Goal: Transaction & Acquisition: Purchase product/service

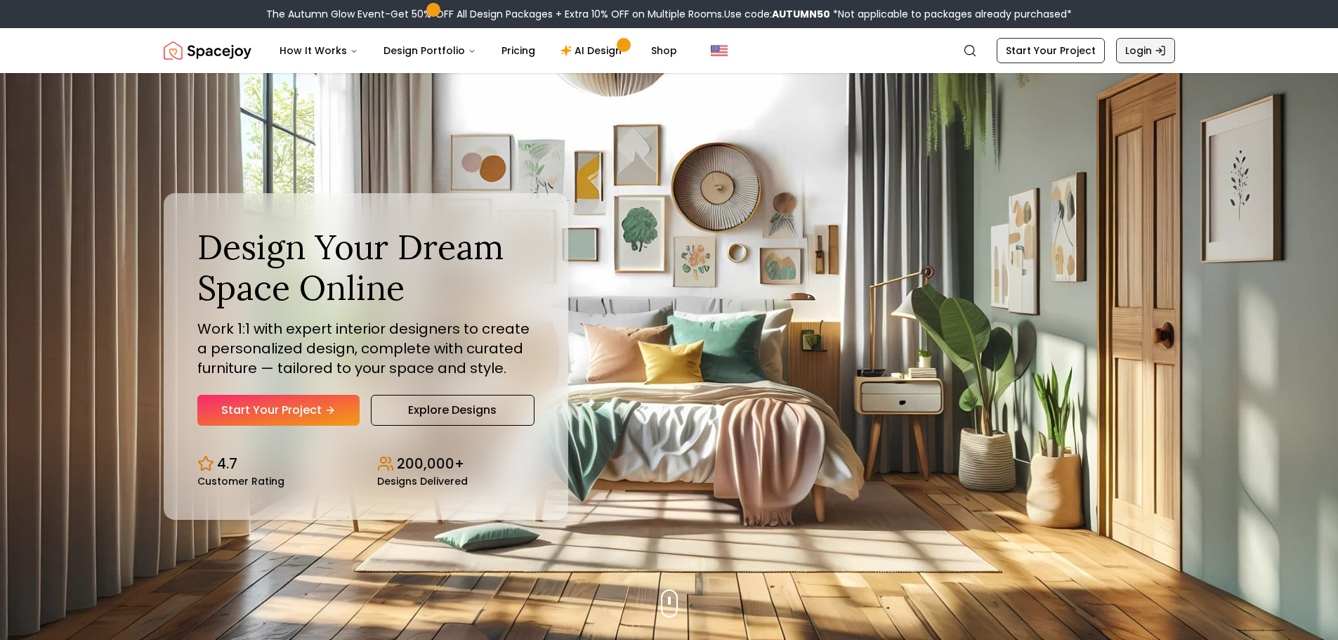
click at [1136, 57] on link "Login" at bounding box center [1145, 50] width 59 height 25
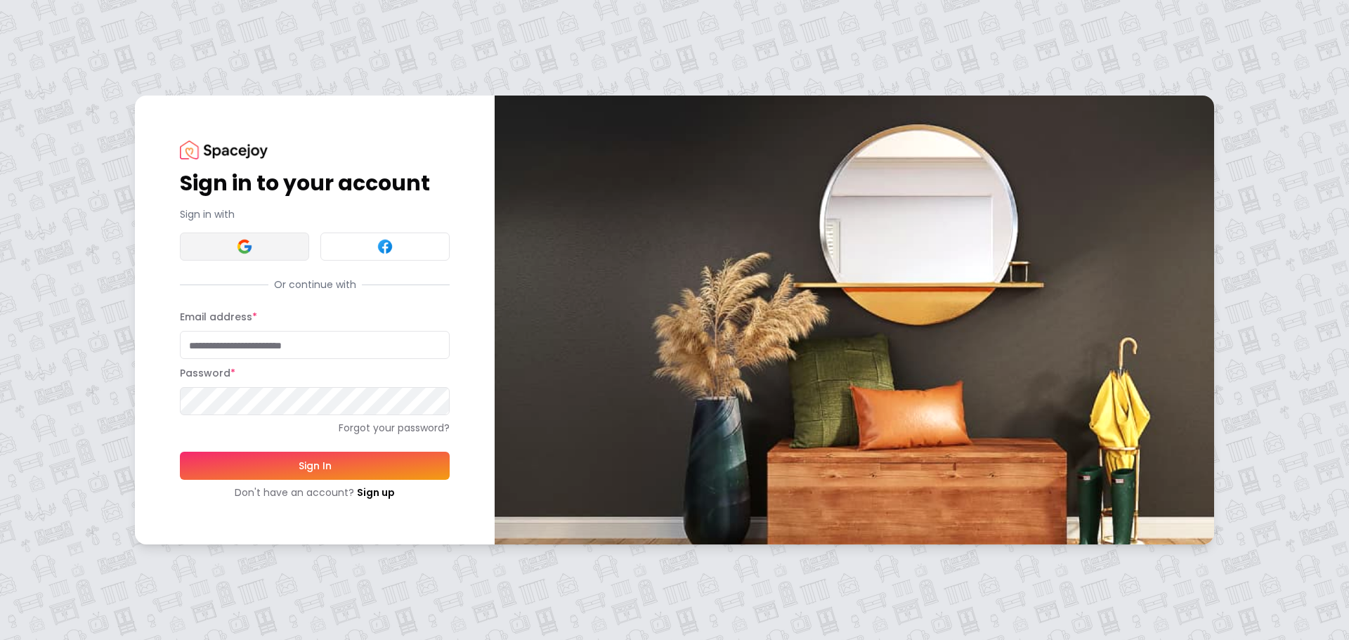
click at [220, 249] on button at bounding box center [244, 247] width 129 height 28
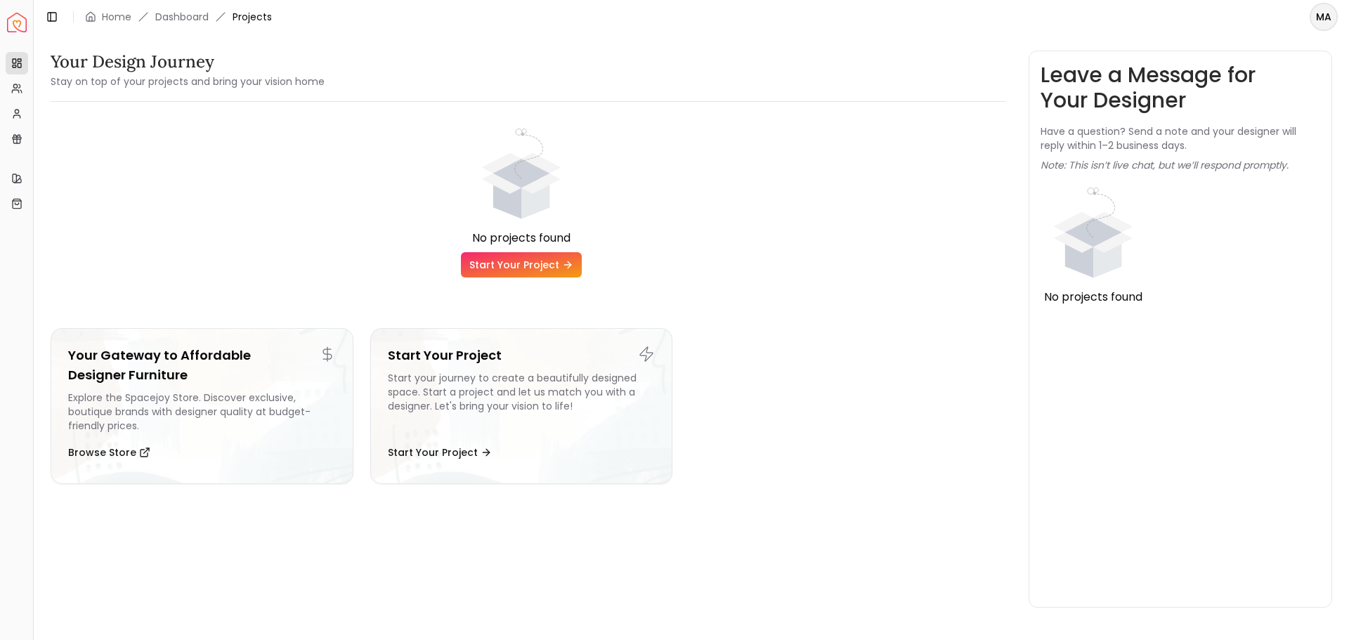
click at [259, 13] on span "Projects" at bounding box center [252, 17] width 39 height 14
click at [190, 12] on link "Dashboard" at bounding box center [181, 17] width 53 height 14
click at [114, 15] on link "Home" at bounding box center [117, 17] width 30 height 14
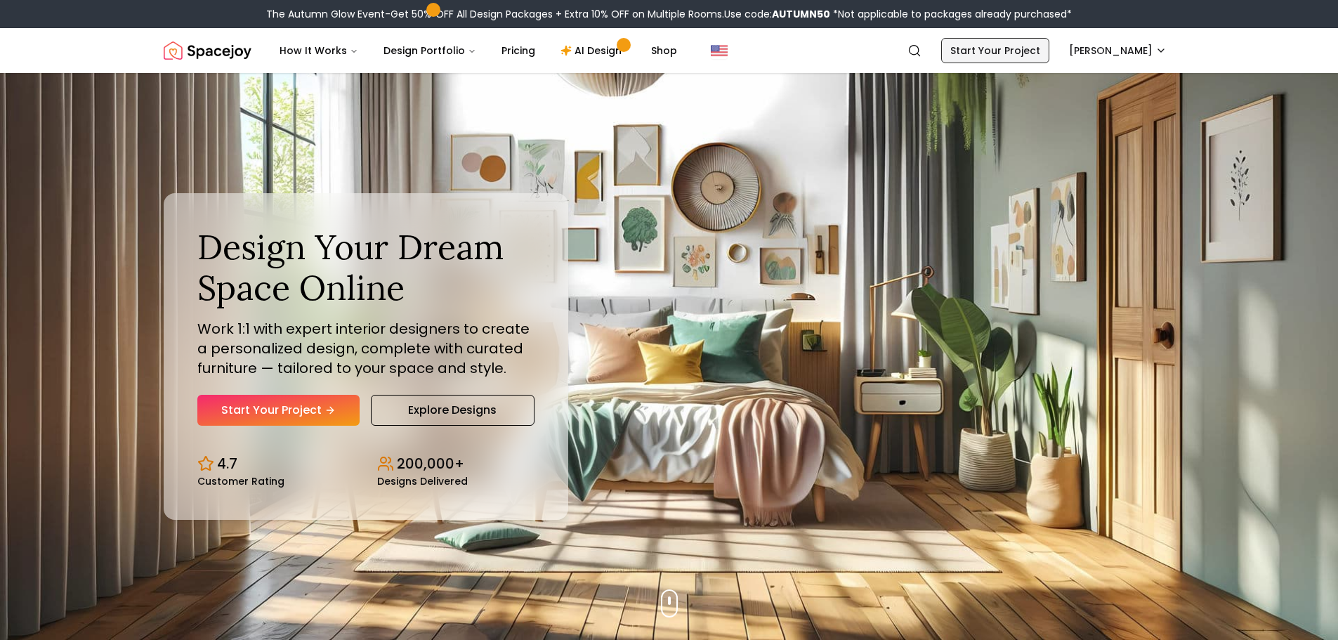
click at [967, 48] on link "Start Your Project" at bounding box center [995, 50] width 108 height 25
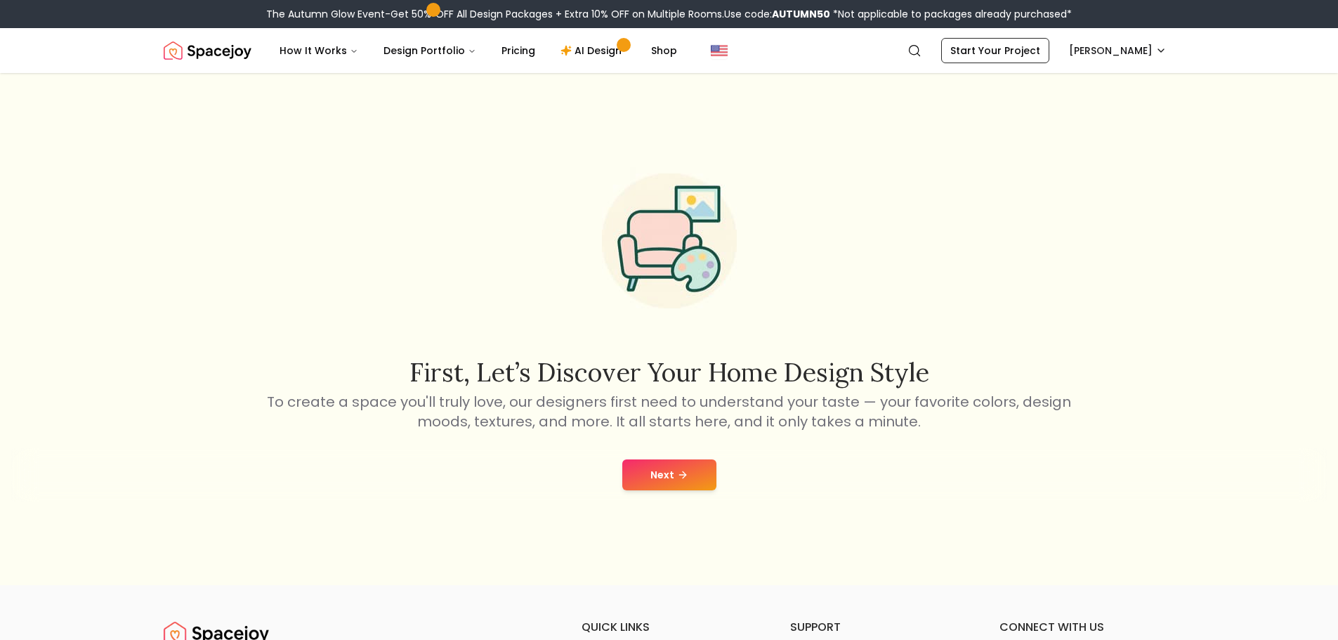
click at [941, 38] on link "Start Your Project" at bounding box center [995, 50] width 108 height 25
click at [669, 473] on button "Next" at bounding box center [669, 474] width 94 height 31
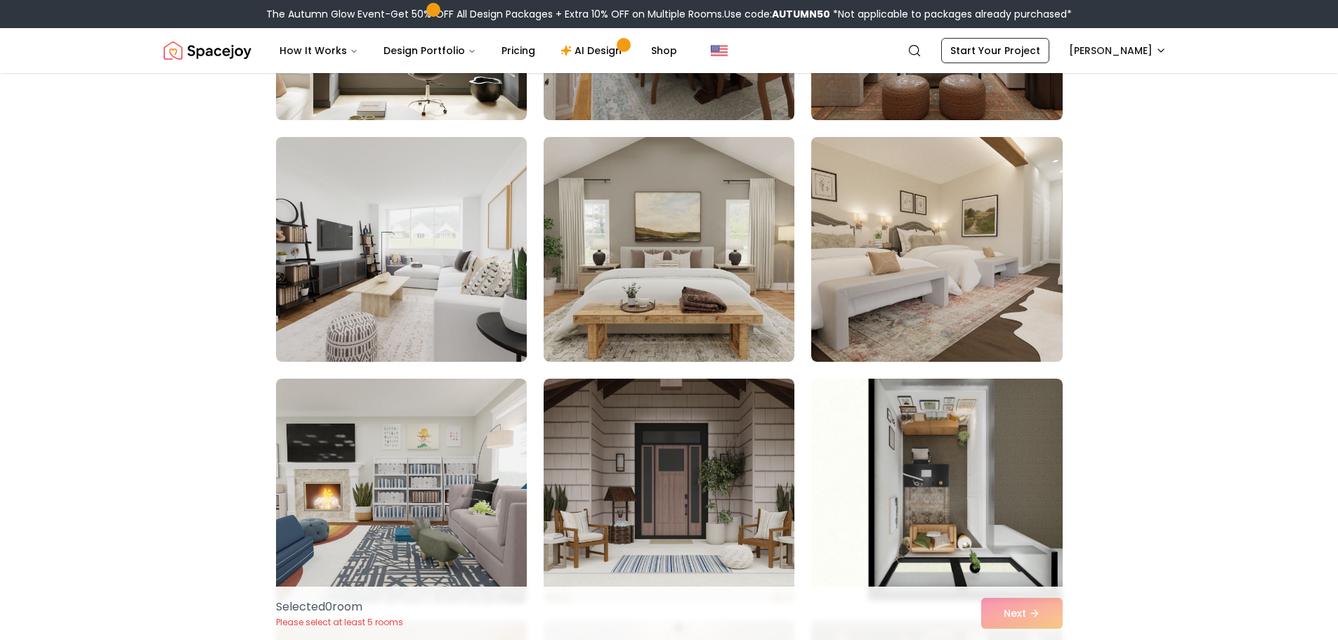
scroll to position [562, 0]
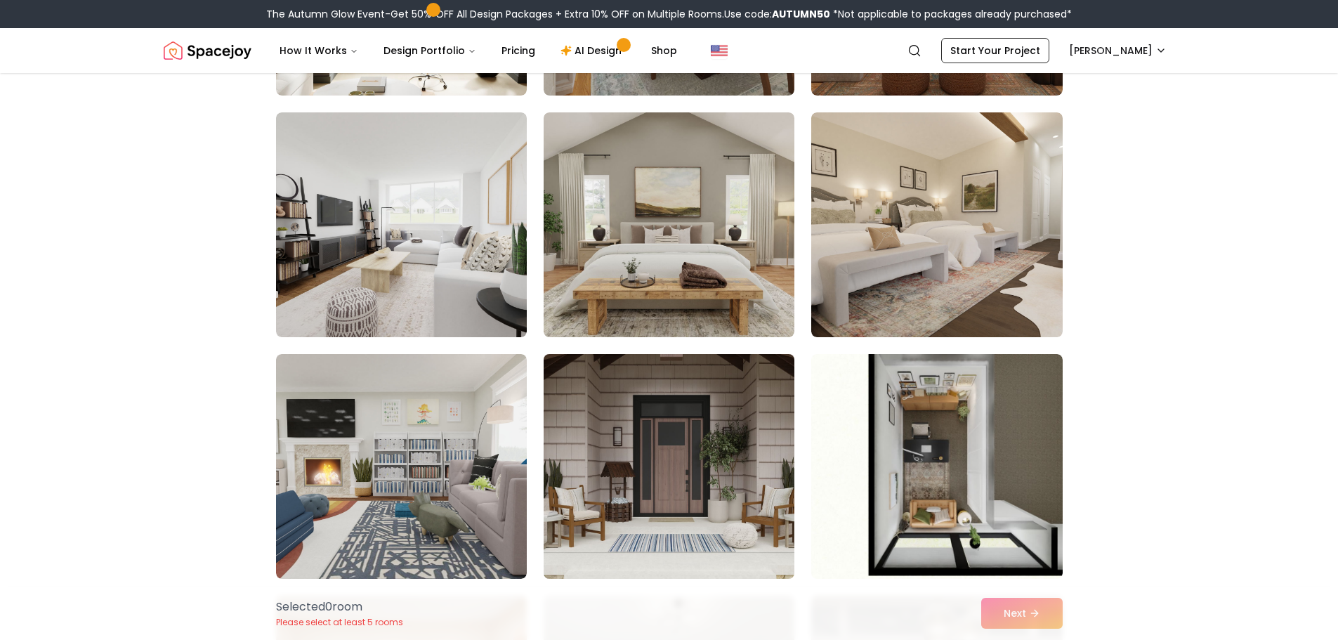
click at [641, 431] on img at bounding box center [668, 466] width 263 height 236
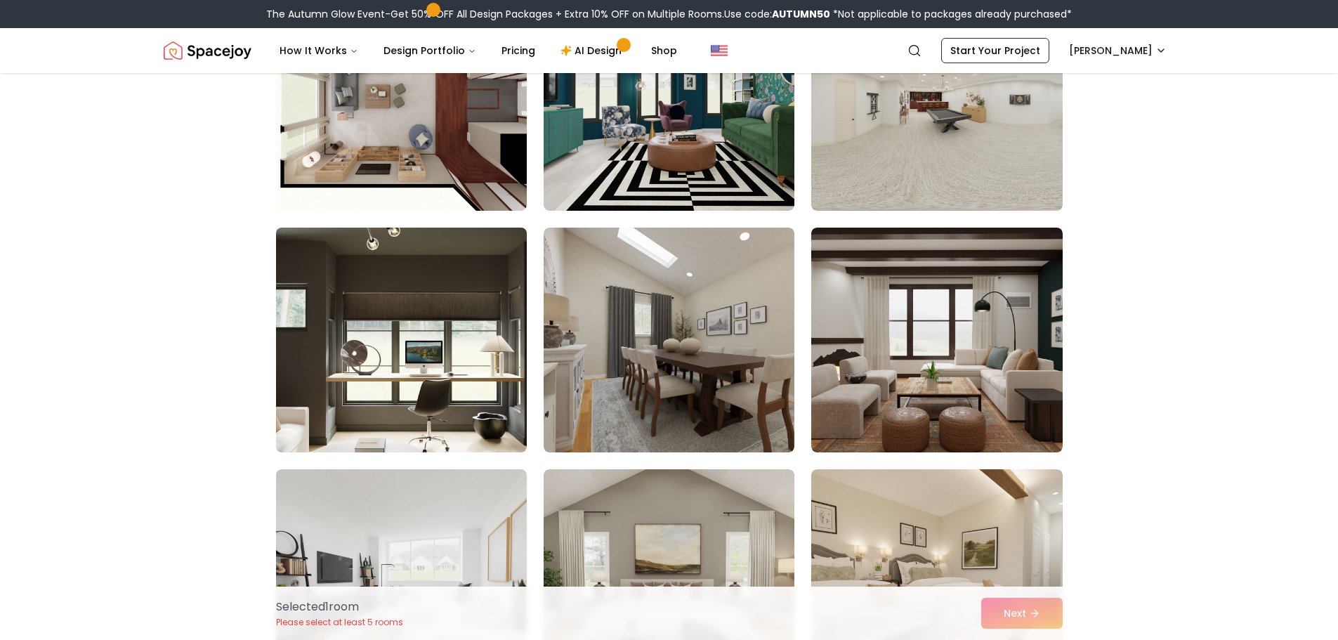
scroll to position [141, 0]
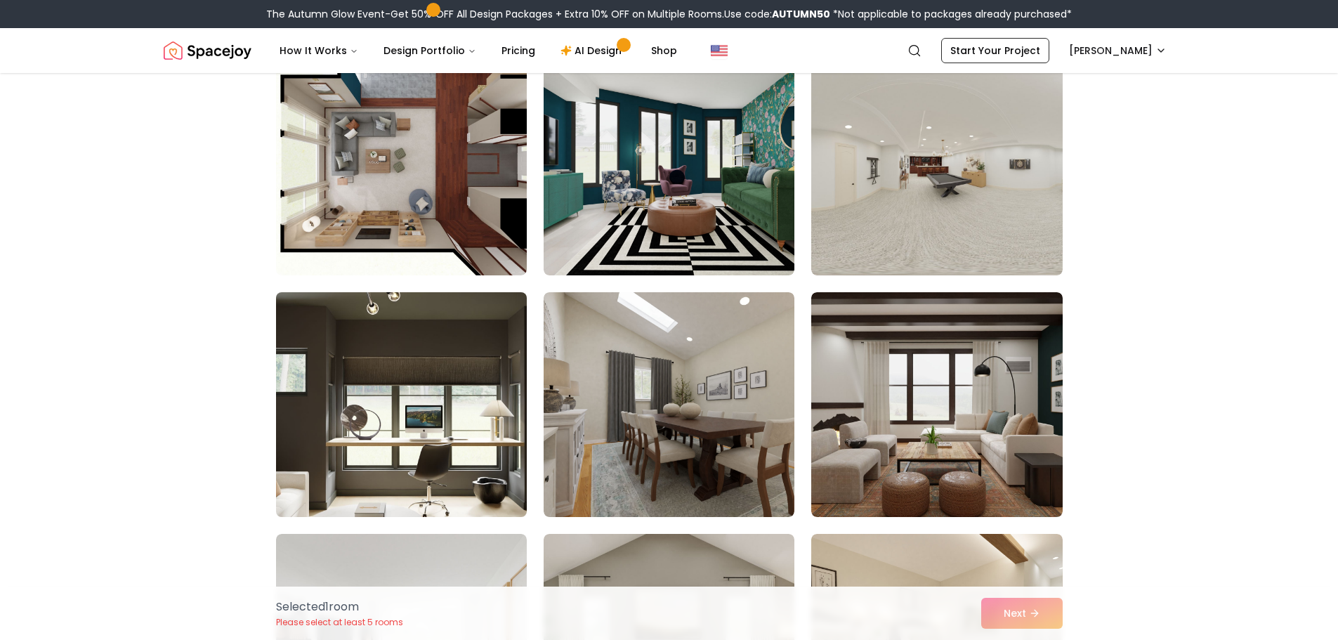
click at [407, 369] on img at bounding box center [401, 405] width 263 height 236
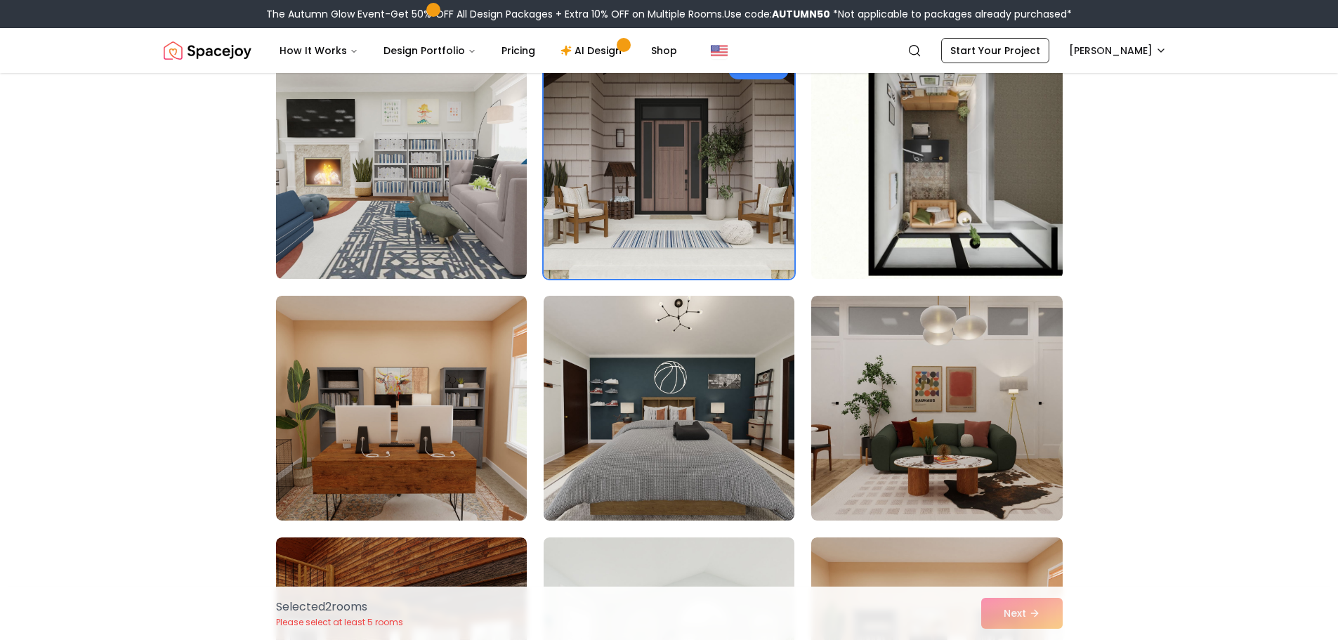
scroll to position [1054, 0]
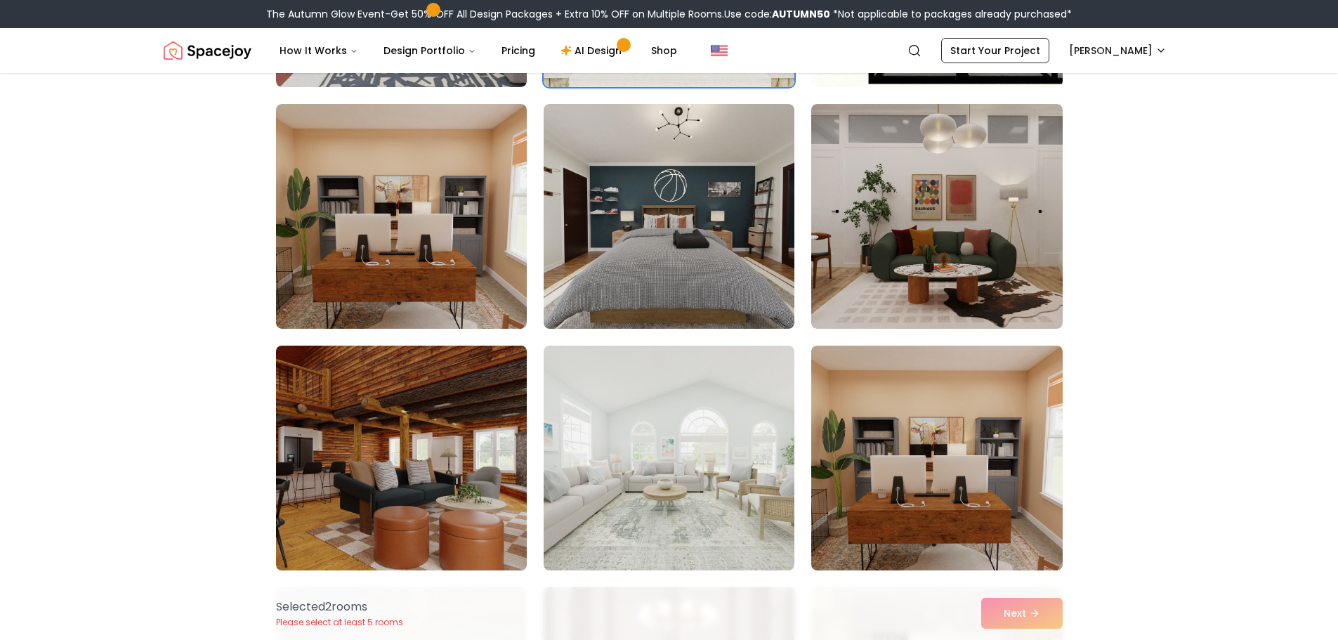
click at [403, 454] on img at bounding box center [401, 458] width 263 height 236
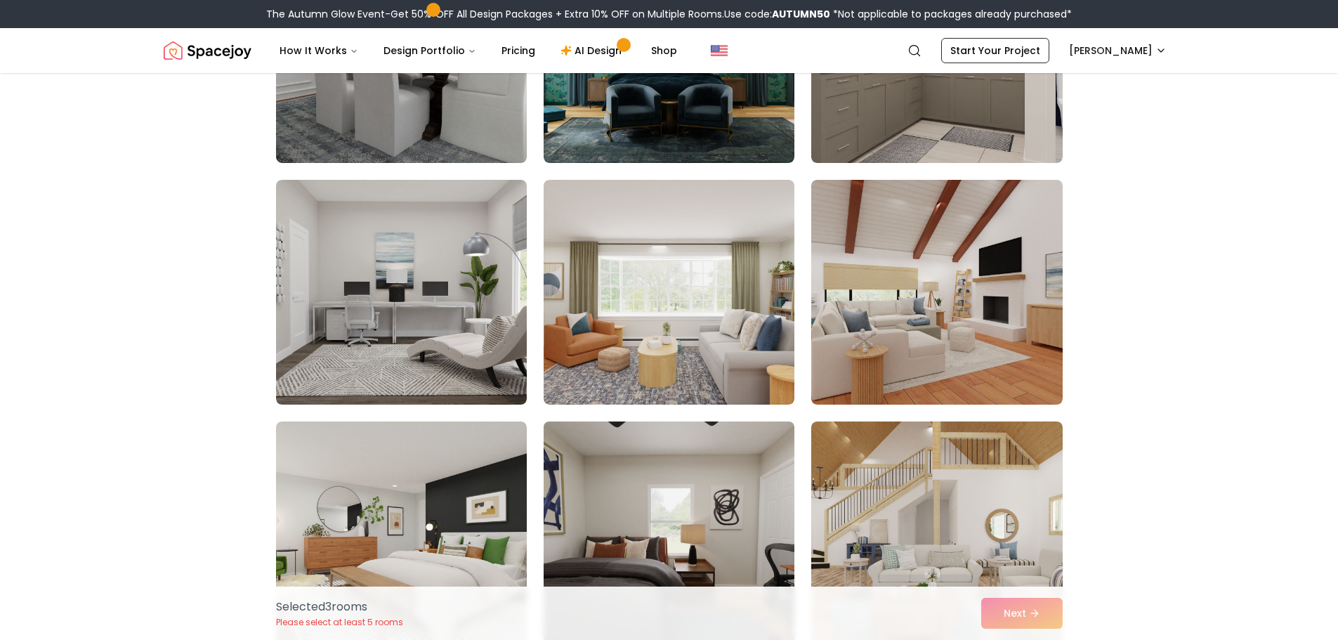
scroll to position [2740, 0]
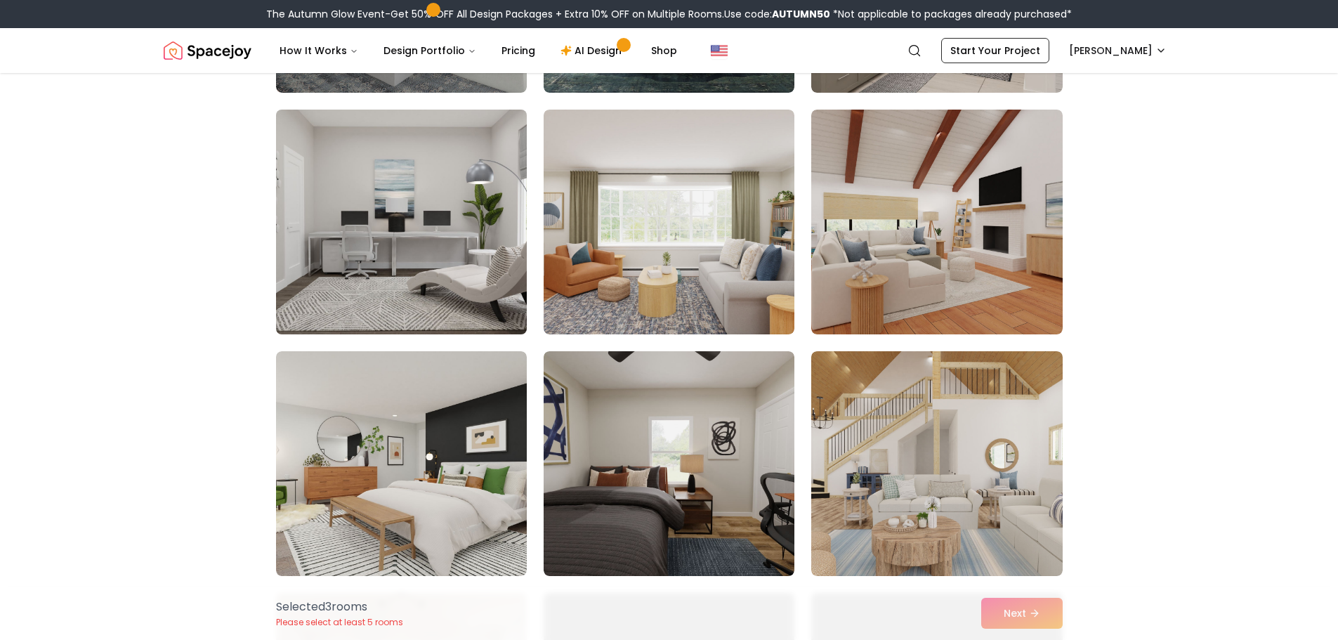
click at [410, 280] on img at bounding box center [401, 222] width 263 height 236
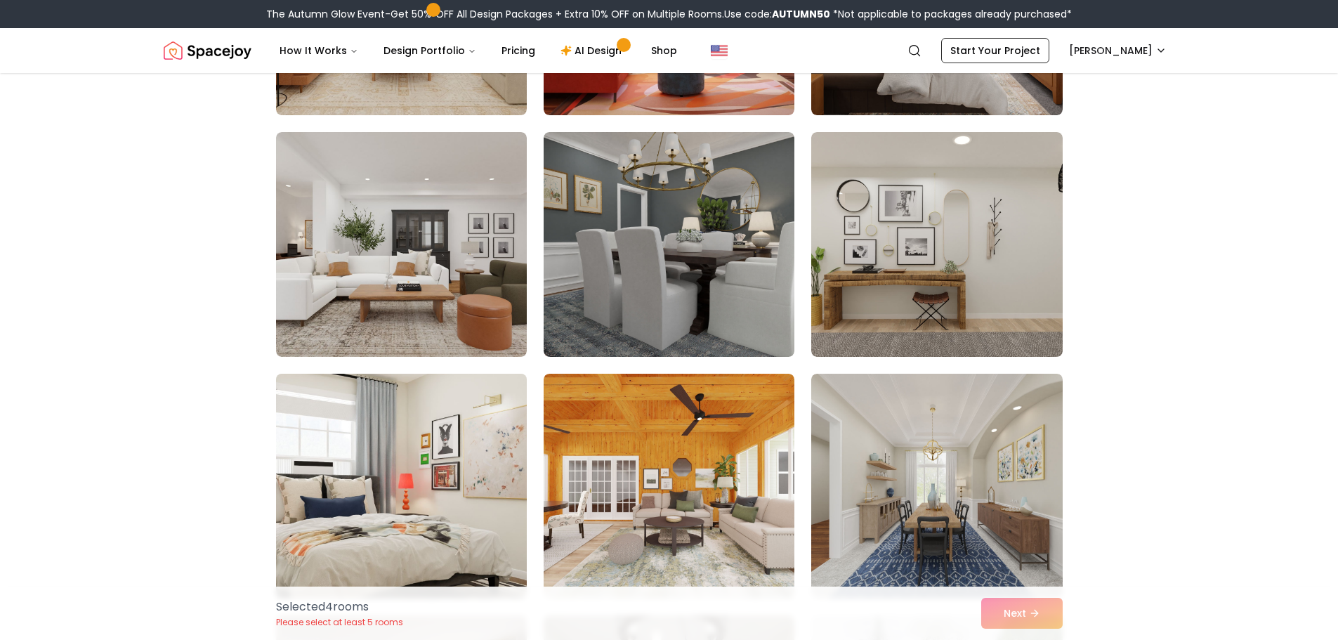
scroll to position [3794, 0]
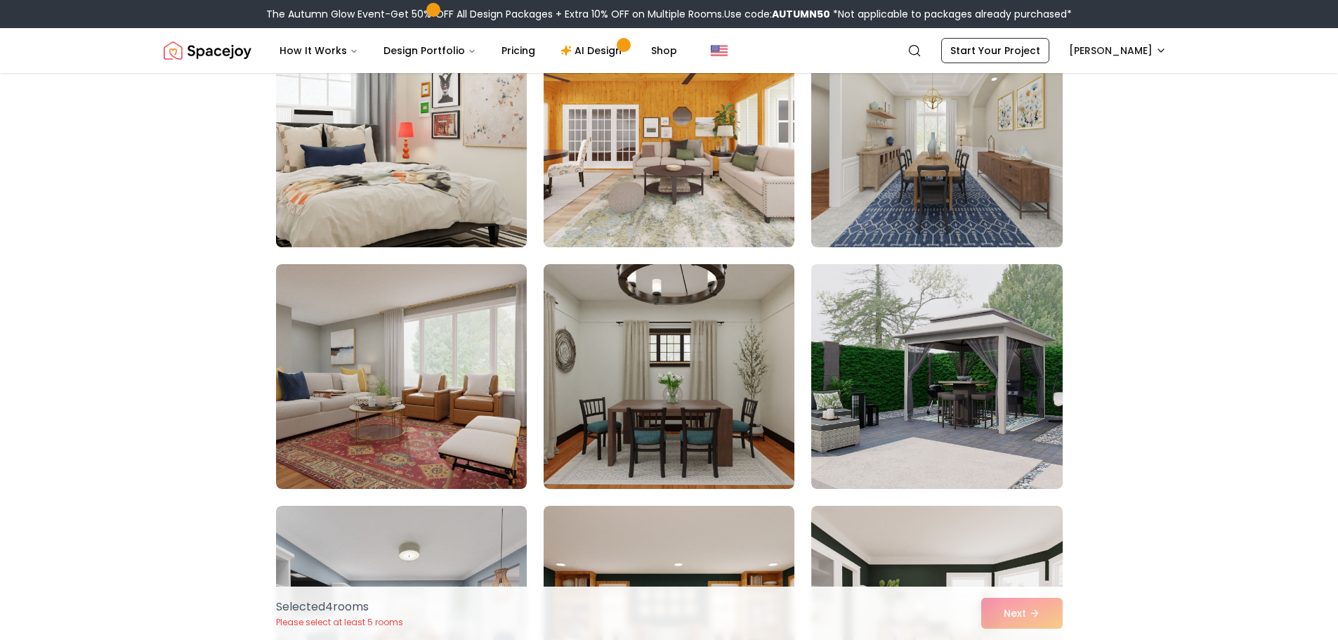
click at [464, 161] on img at bounding box center [401, 135] width 263 height 236
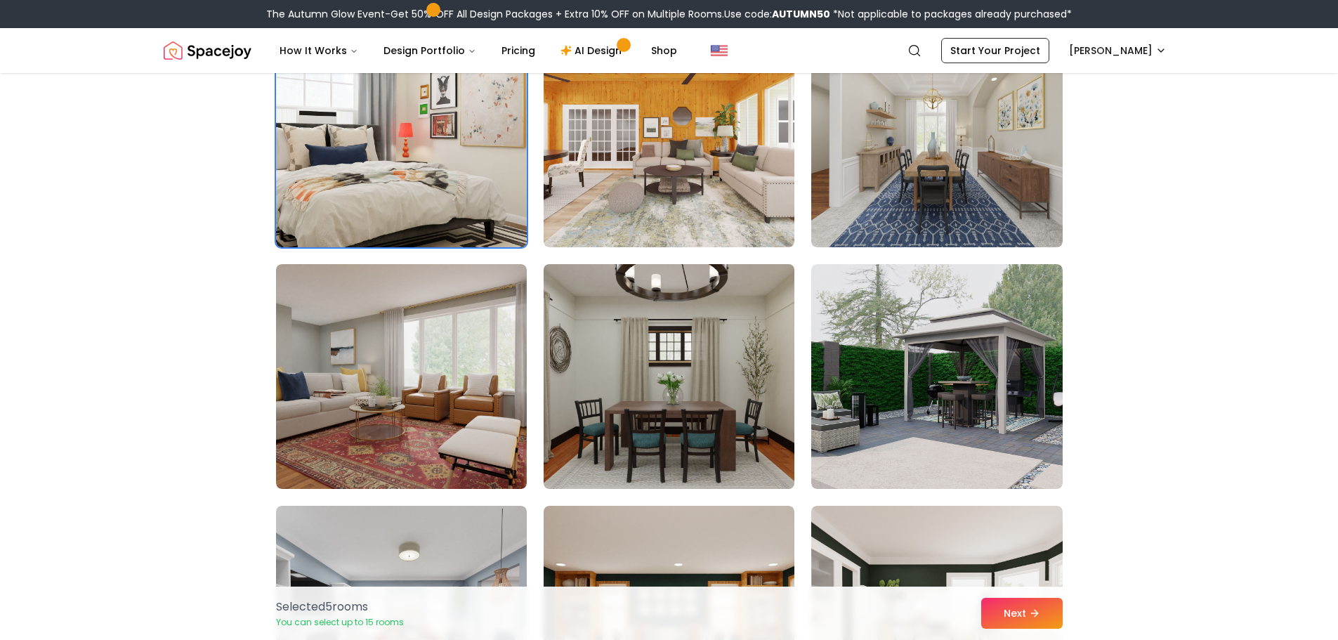
scroll to position [4145, 0]
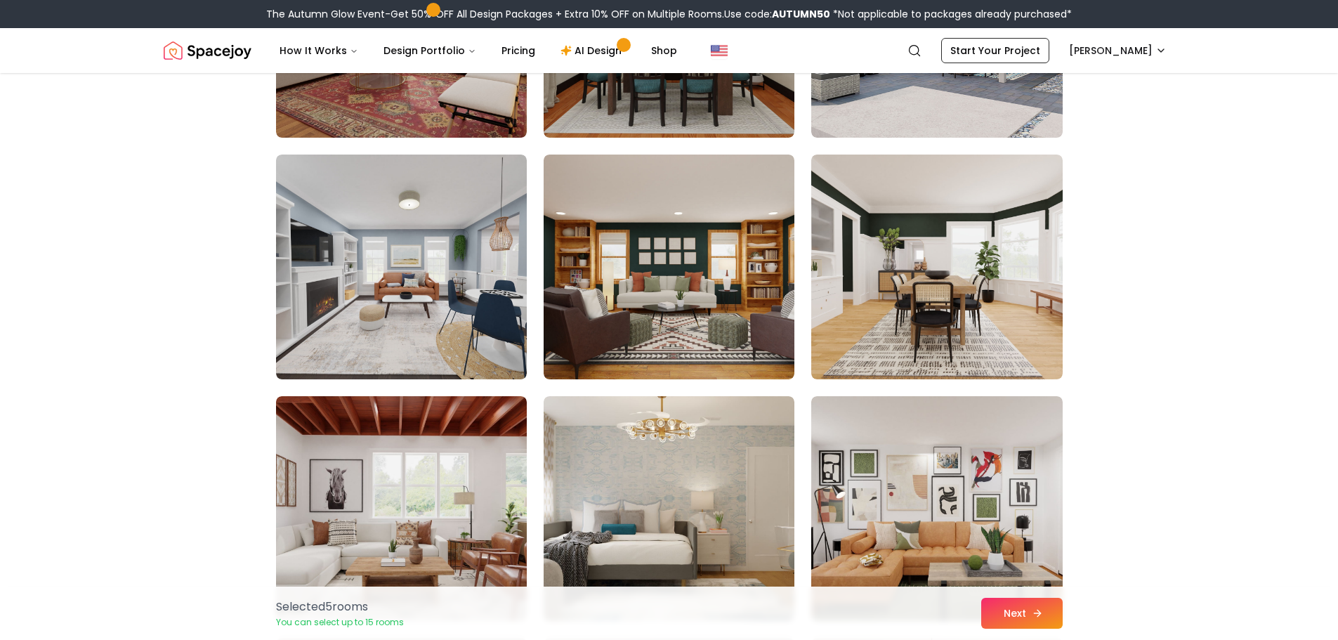
click at [1038, 620] on button "Next" at bounding box center [1021, 613] width 81 height 31
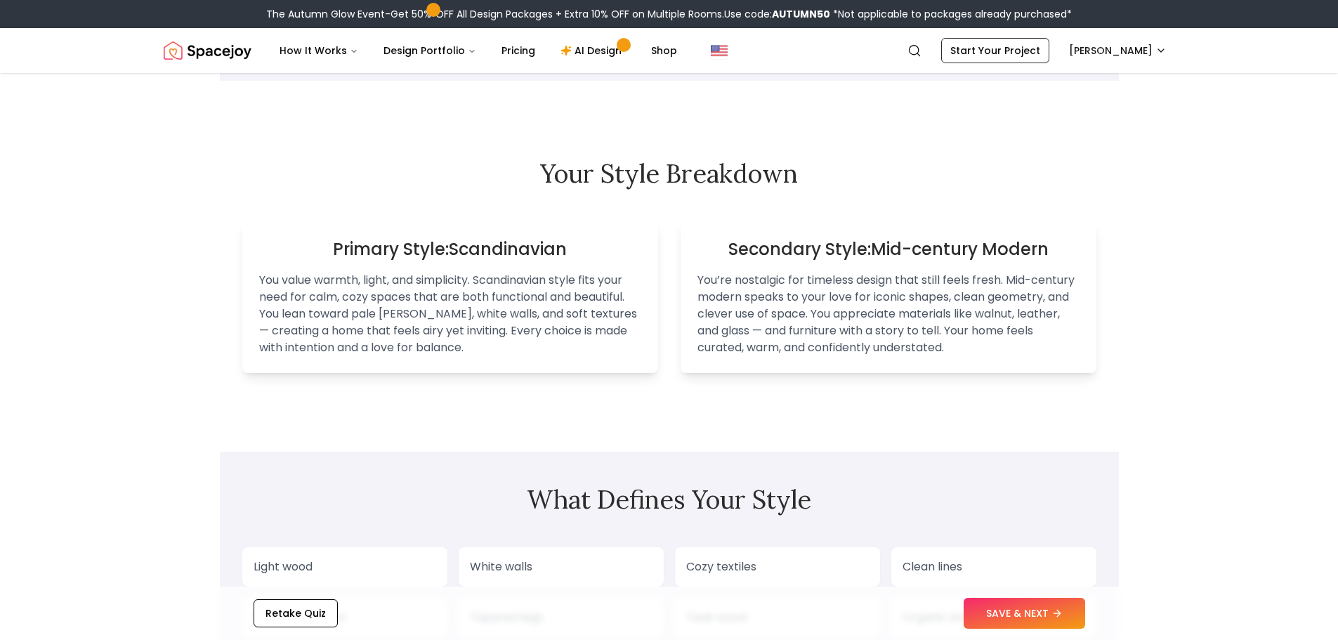
scroll to position [843, 0]
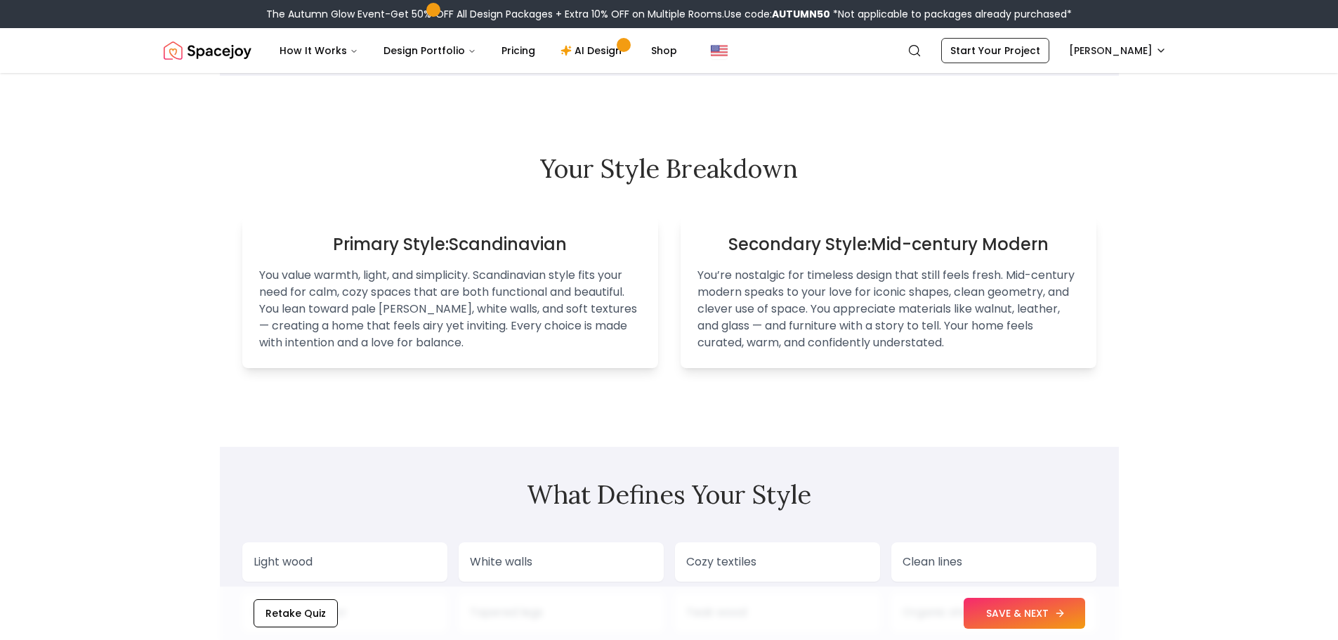
click at [1011, 615] on button "SAVE & NEXT" at bounding box center [1025, 613] width 122 height 31
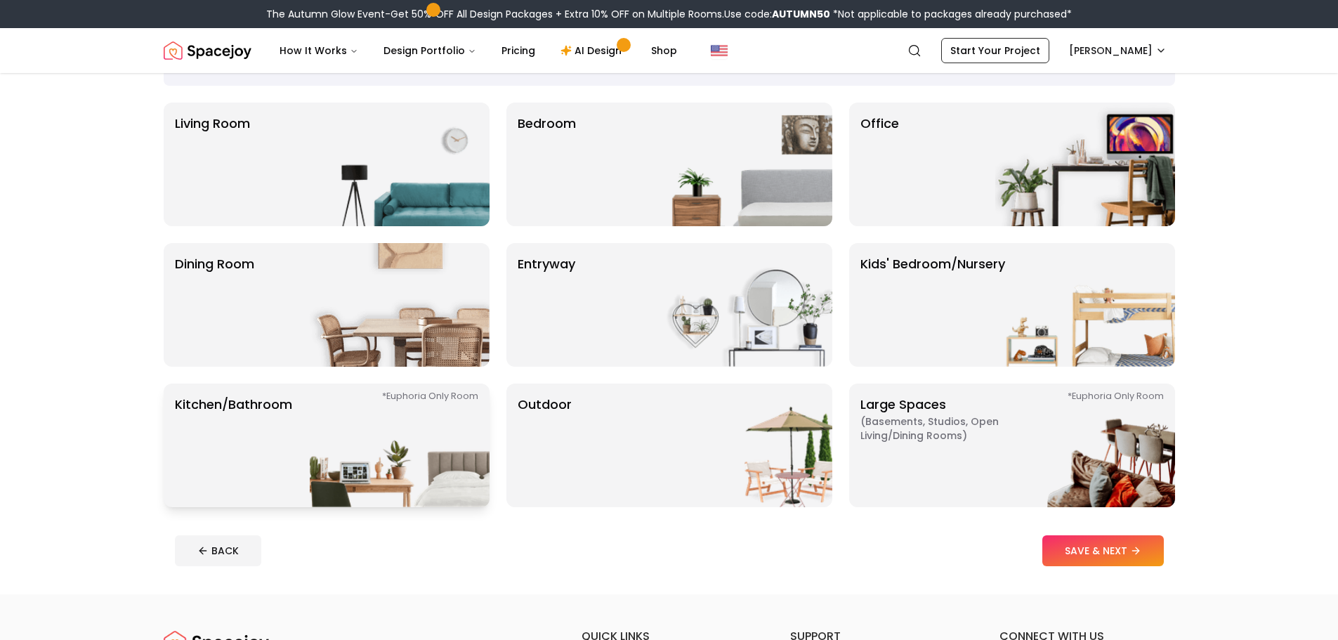
scroll to position [70, 0]
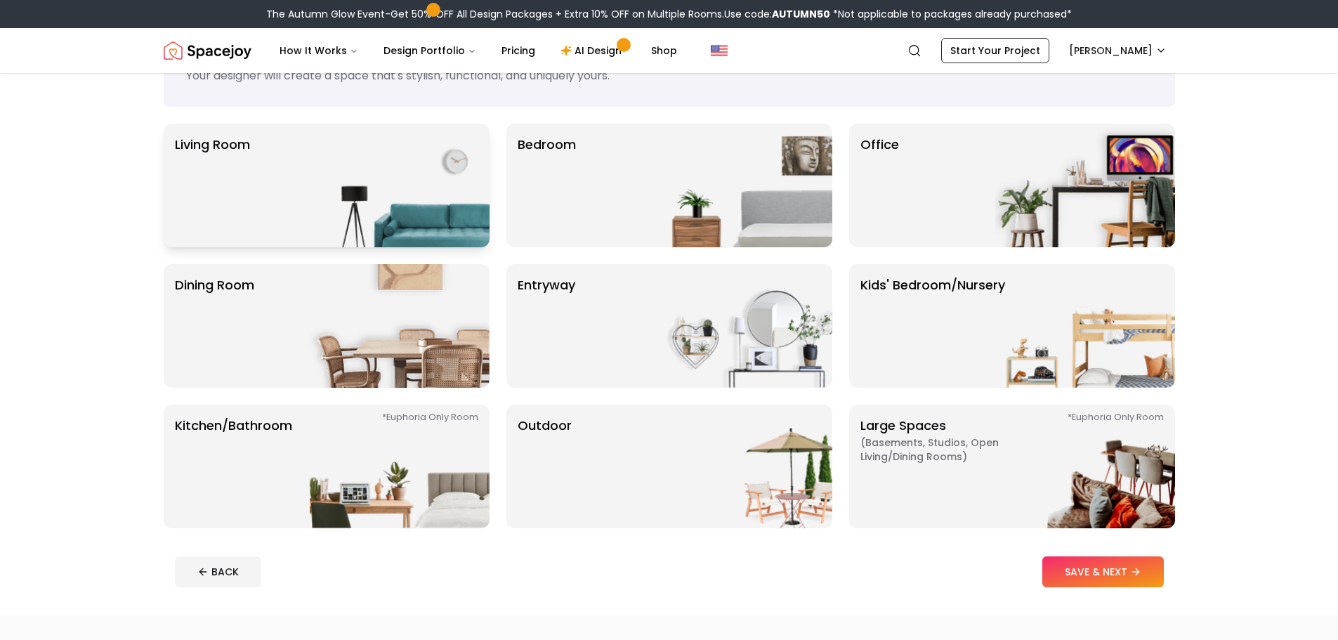
click at [254, 203] on div "Living Room" at bounding box center [327, 186] width 326 height 124
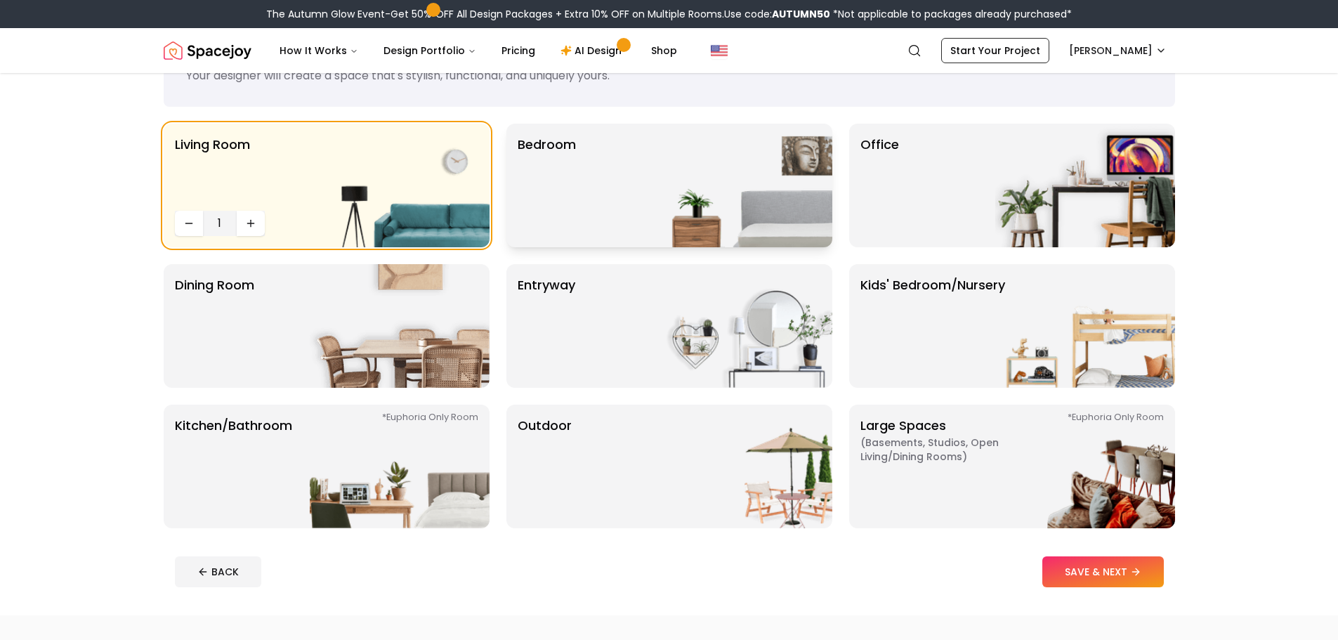
click at [668, 180] on img at bounding box center [743, 186] width 180 height 124
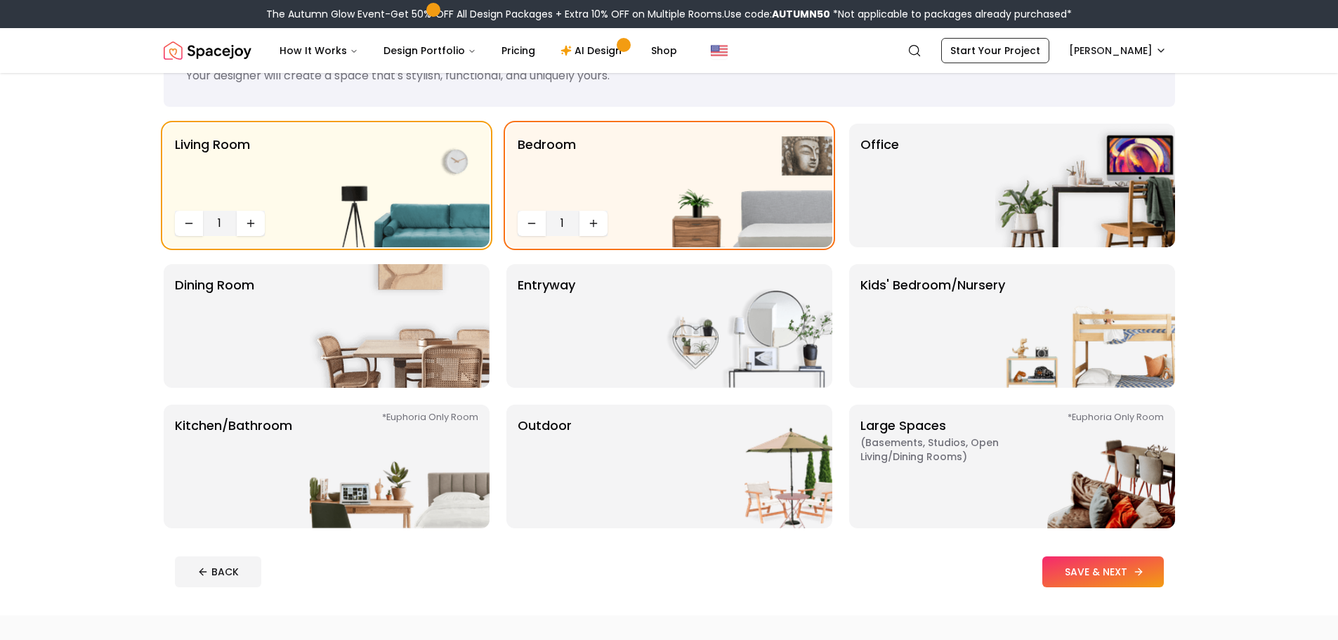
click at [1069, 568] on button "SAVE & NEXT" at bounding box center [1104, 571] width 122 height 31
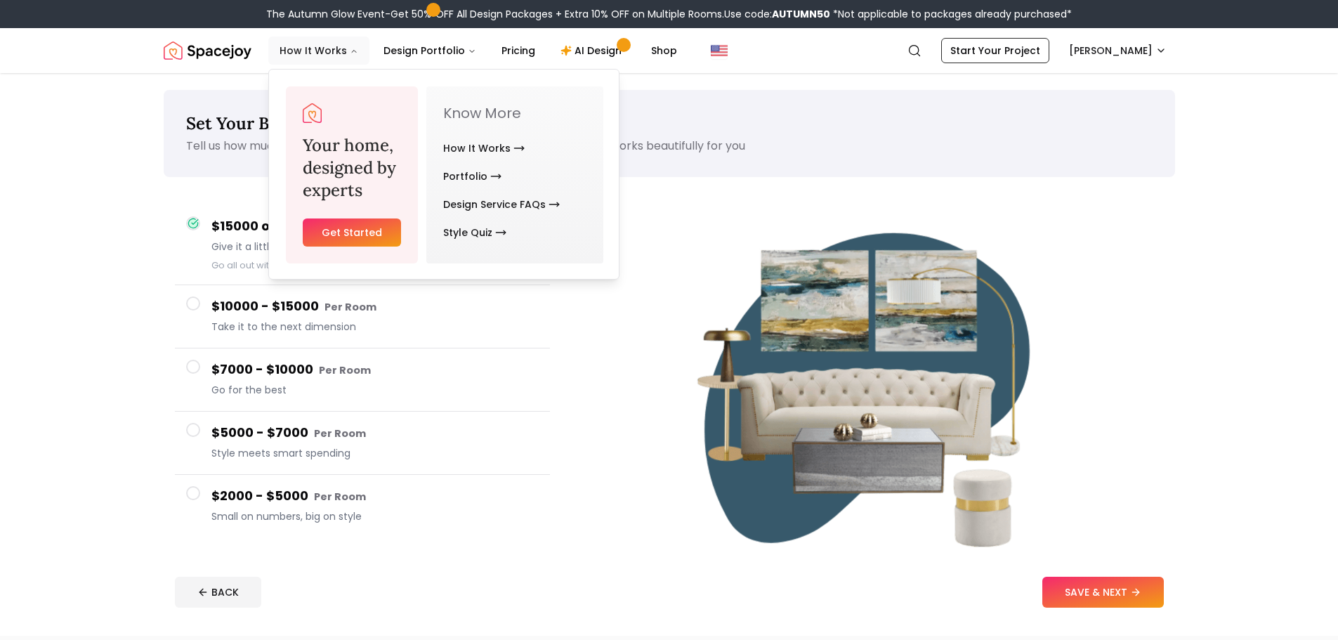
click at [347, 46] on button "How It Works" at bounding box center [318, 51] width 101 height 28
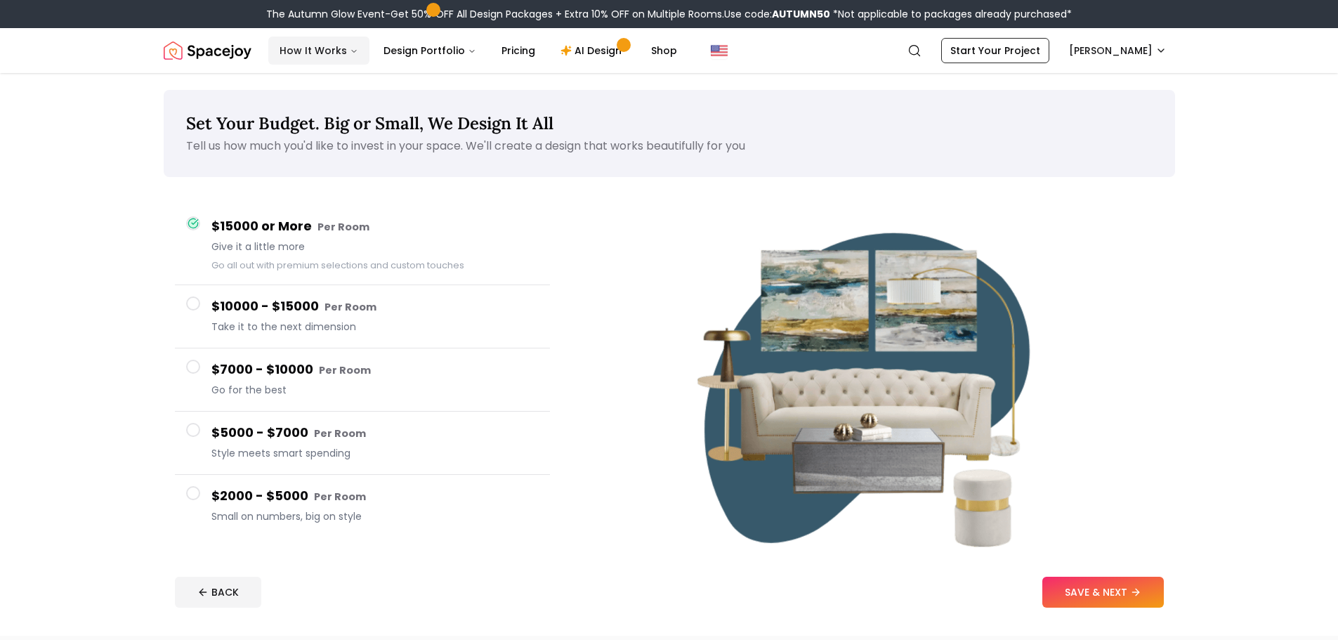
click at [337, 48] on button "How It Works" at bounding box center [318, 51] width 101 height 28
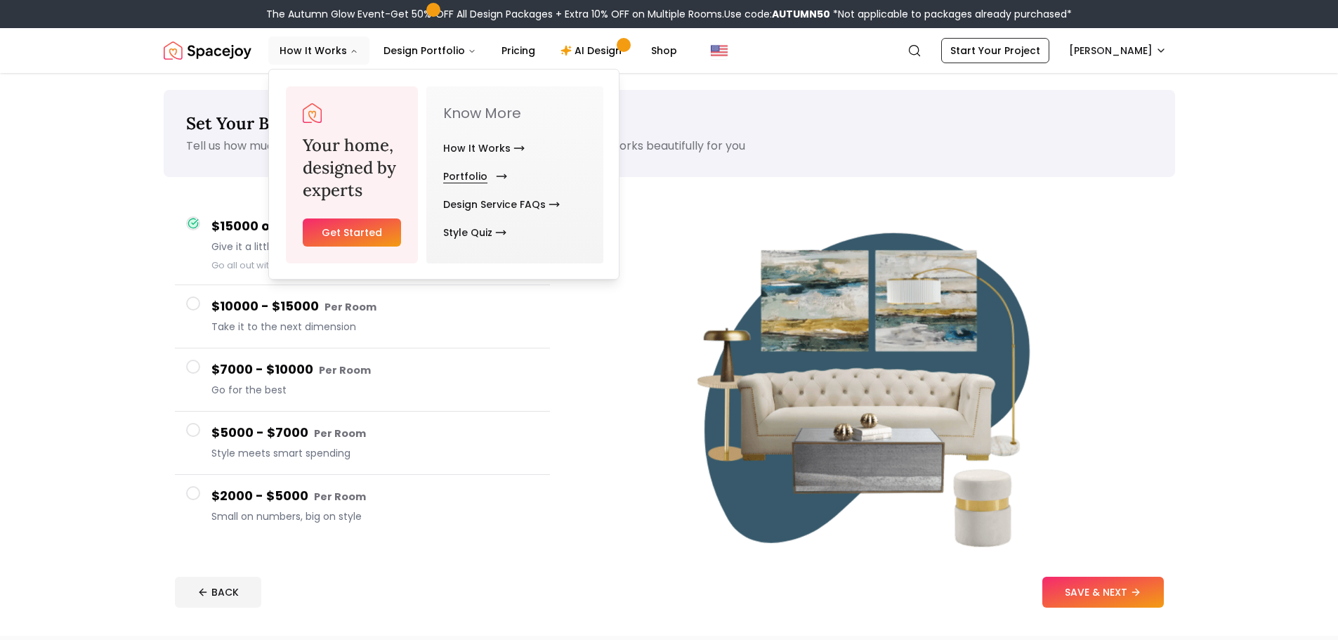
click at [461, 176] on link "Portfolio" at bounding box center [472, 176] width 58 height 28
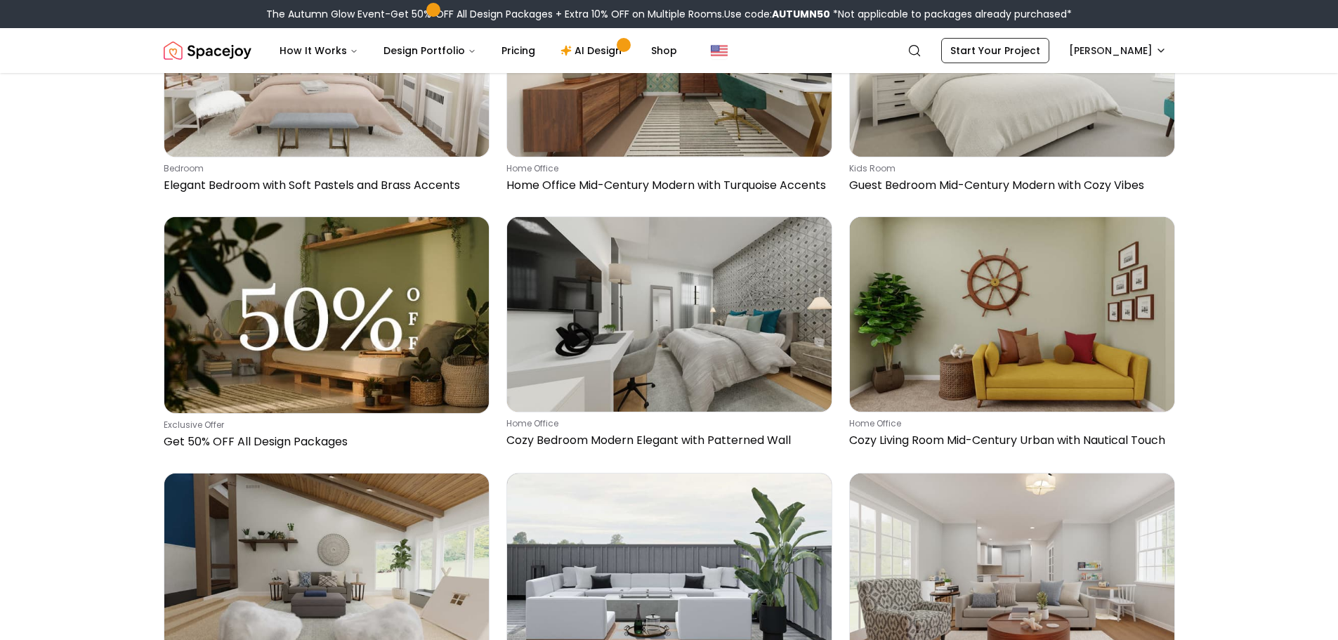
scroll to position [703, 0]
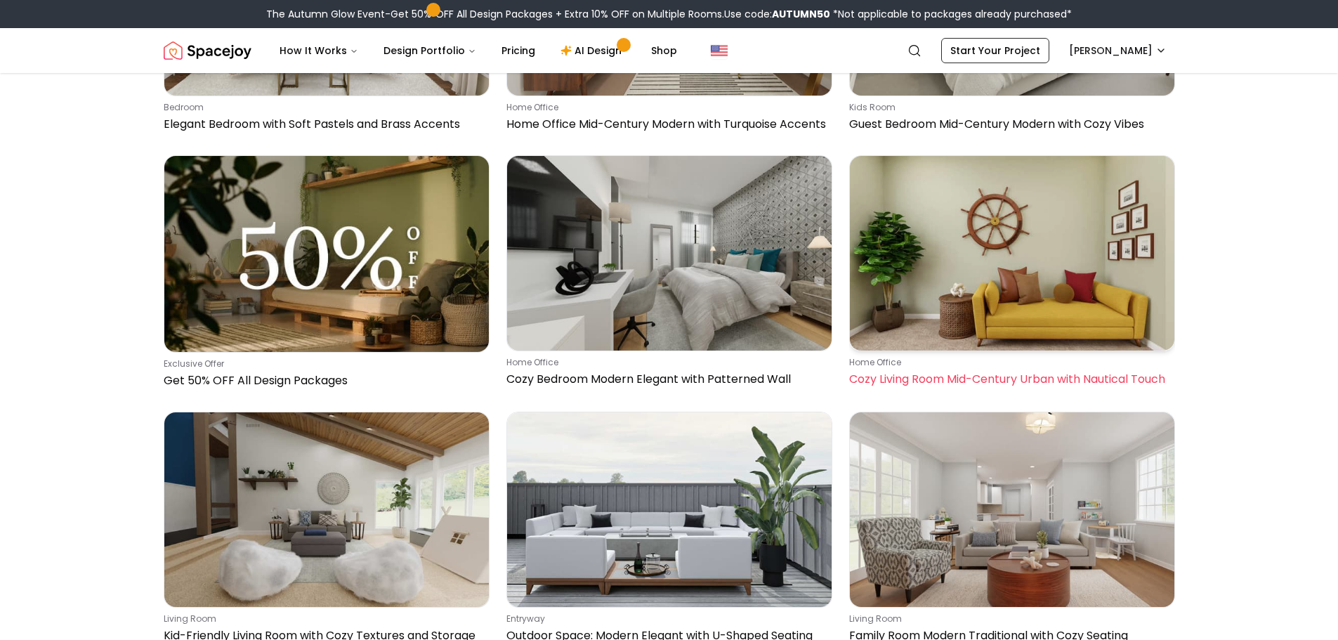
click at [955, 301] on img at bounding box center [1012, 253] width 325 height 195
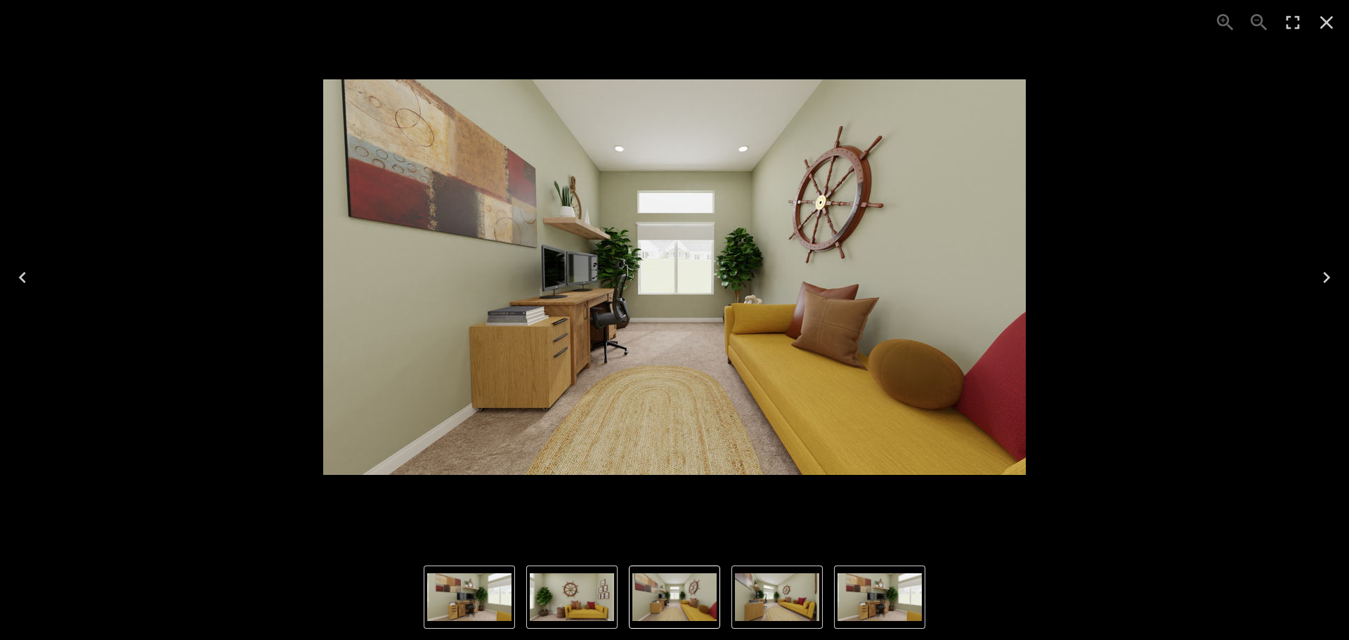
click at [22, 273] on icon "Previous" at bounding box center [22, 277] width 22 height 22
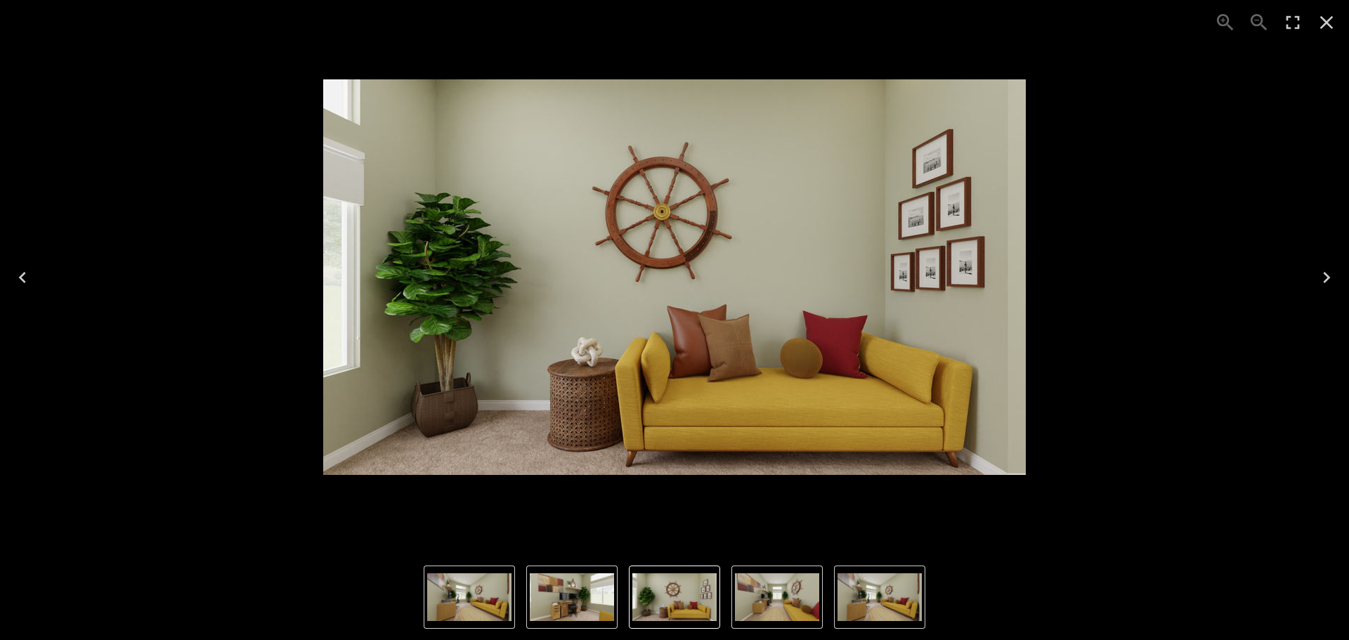
click at [22, 273] on icon "Previous" at bounding box center [22, 277] width 22 height 22
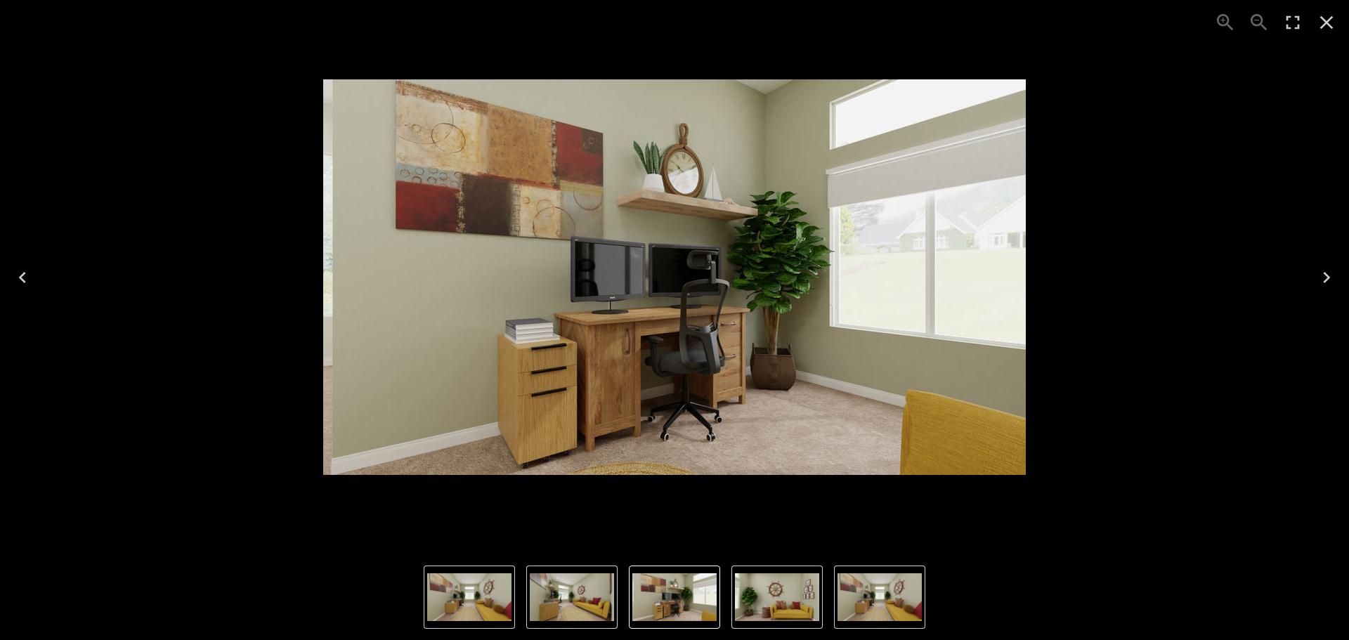
click at [22, 273] on icon "Previous" at bounding box center [22, 277] width 22 height 22
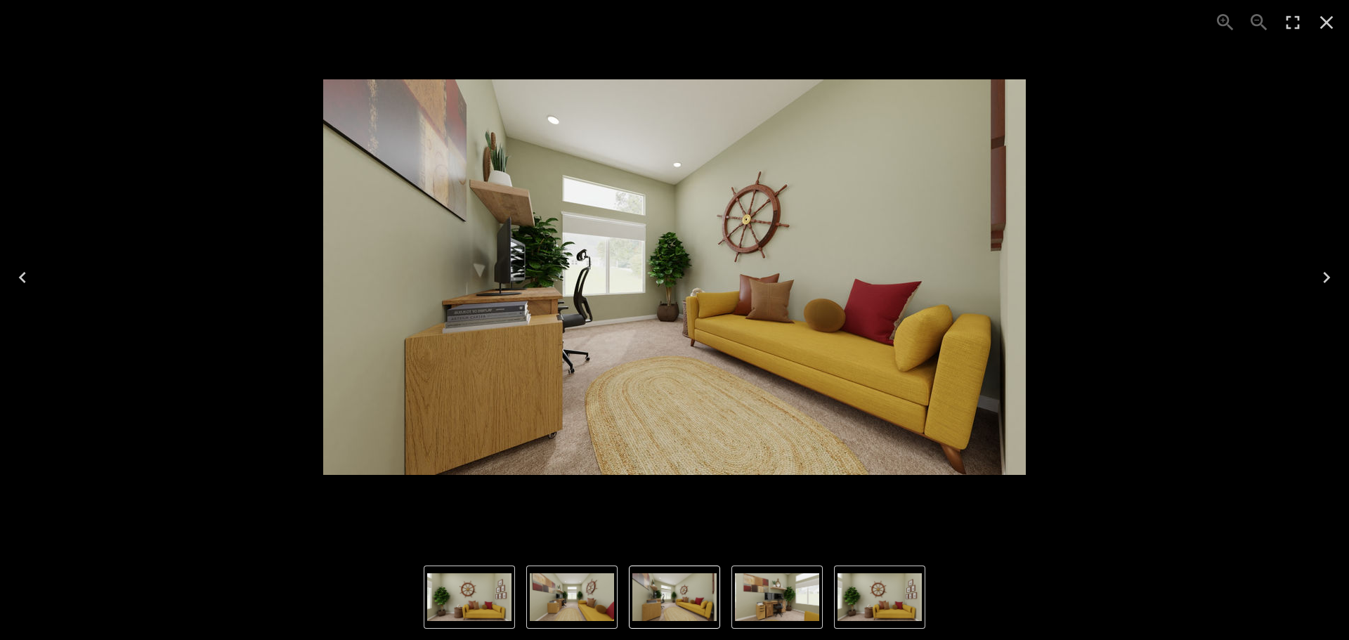
click at [1329, 24] on icon "Close" at bounding box center [1326, 22] width 22 height 22
